Goal: Task Accomplishment & Management: Manage account settings

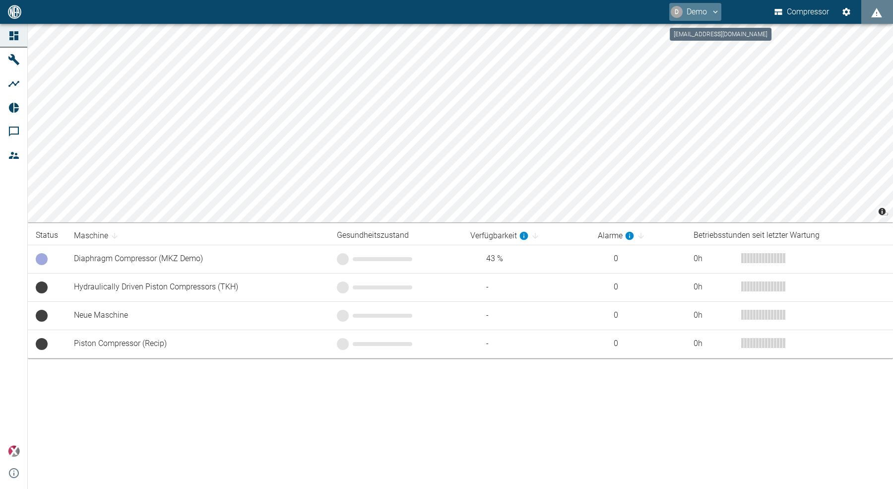
click at [690, 15] on button "D Demo" at bounding box center [695, 12] width 52 height 18
click at [699, 41] on span "Ausloggen" at bounding box center [694, 40] width 37 height 12
